Goal: Task Accomplishment & Management: Use online tool/utility

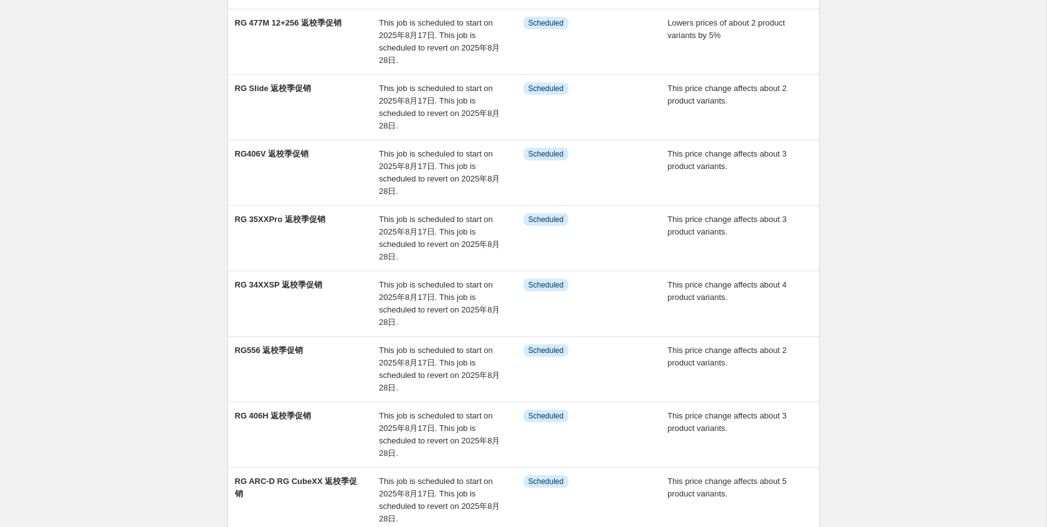
scroll to position [365, 0]
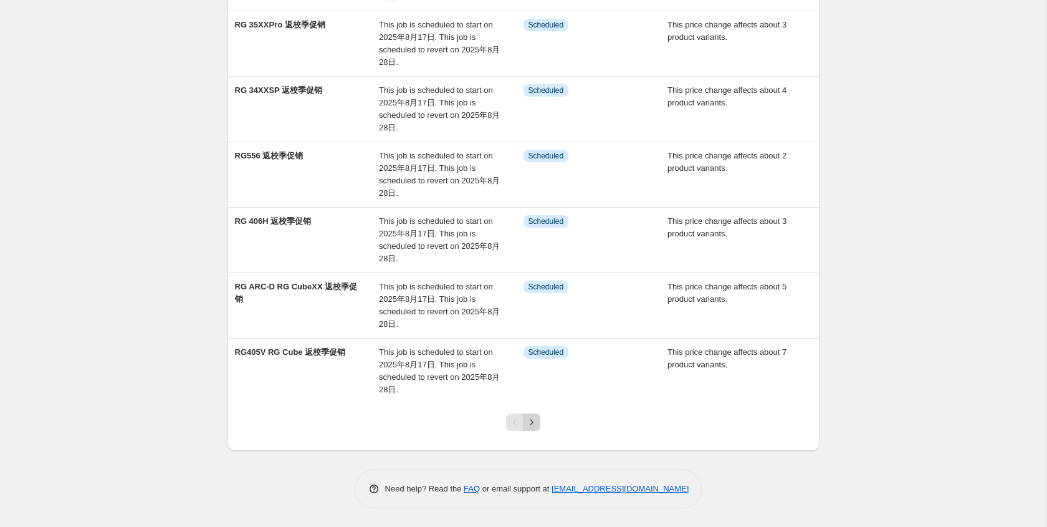
click at [535, 424] on icon "Next" at bounding box center [532, 422] width 12 height 12
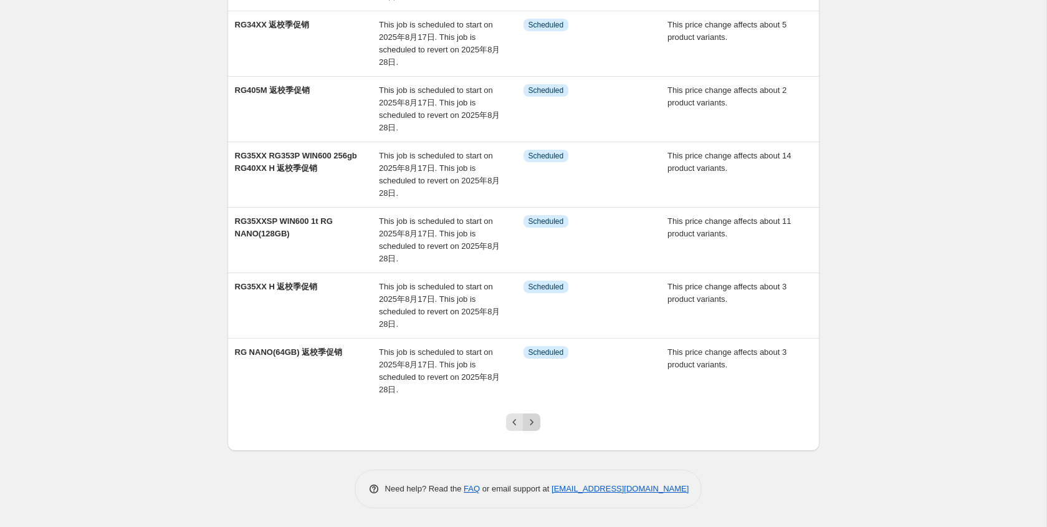
click at [534, 417] on icon "Next" at bounding box center [532, 422] width 12 height 12
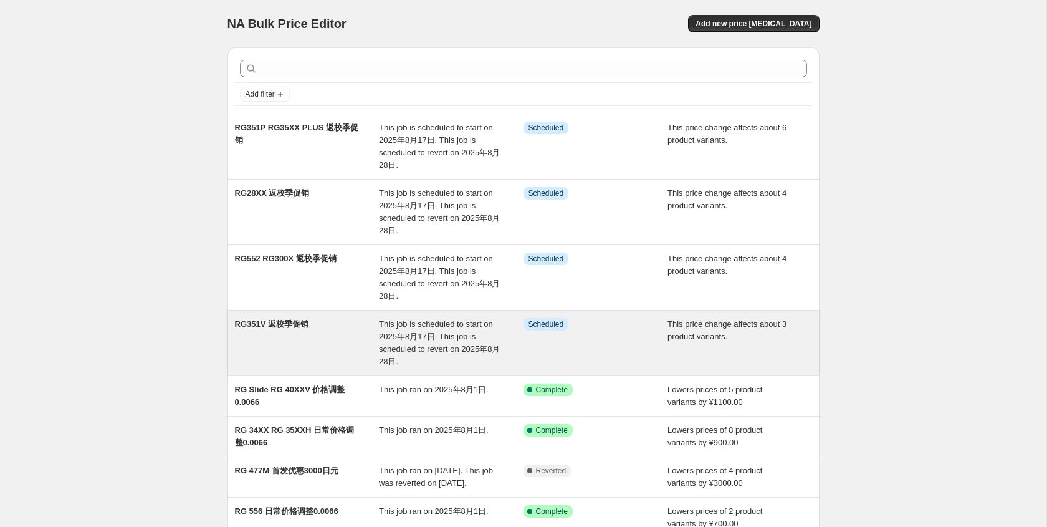
scroll to position [9, 0]
